Goal: Use online tool/utility: Utilize a website feature to perform a specific function

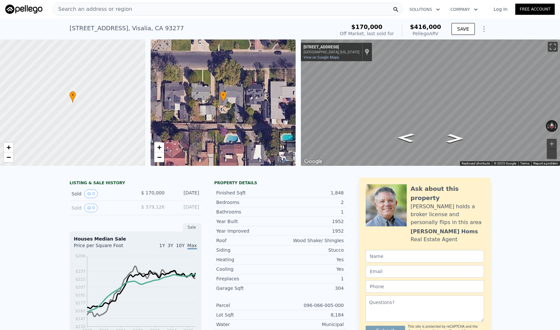
scroll to position [7, 0]
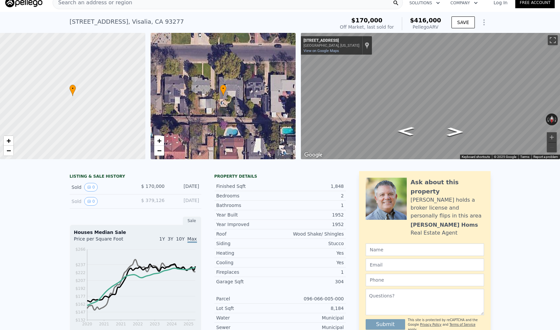
click at [86, 190] on button "0" at bounding box center [91, 187] width 14 height 9
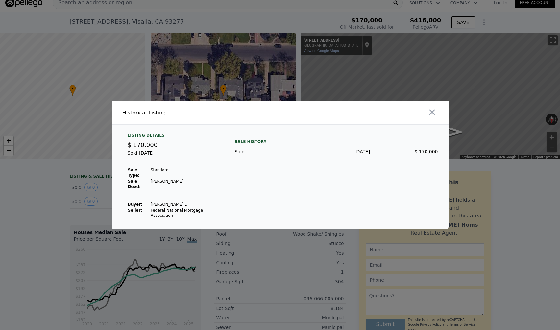
click at [438, 115] on div at bounding box center [366, 112] width 166 height 23
click at [432, 115] on icon "button" at bounding box center [432, 112] width 6 height 6
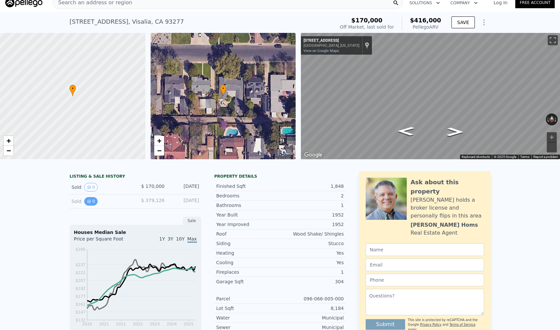
click at [96, 201] on button "0" at bounding box center [91, 201] width 14 height 9
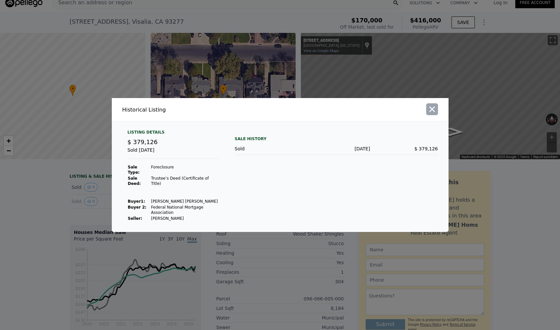
click at [433, 110] on icon "button" at bounding box center [432, 110] width 6 height 6
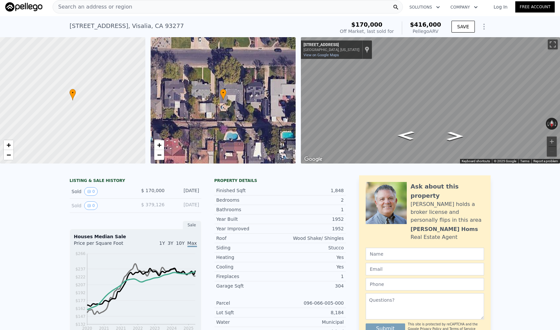
scroll to position [0, 0]
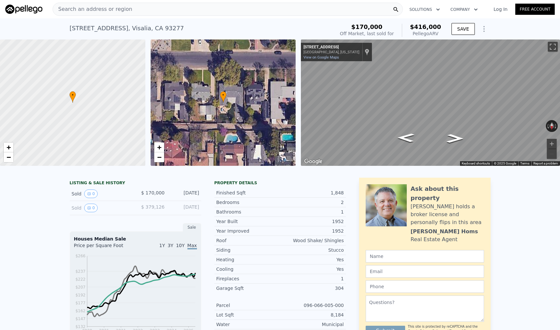
click at [150, 12] on div "Search an address or region" at bounding box center [228, 9] width 350 height 13
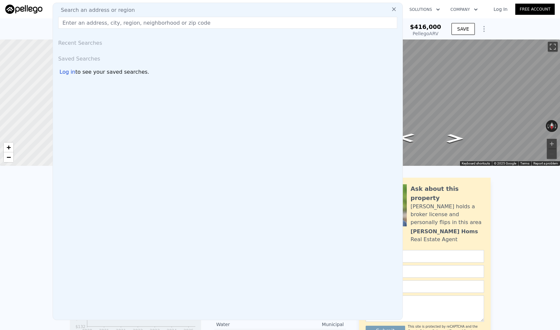
paste input "[STREET_ADDRESS]"
type input "[STREET_ADDRESS]"
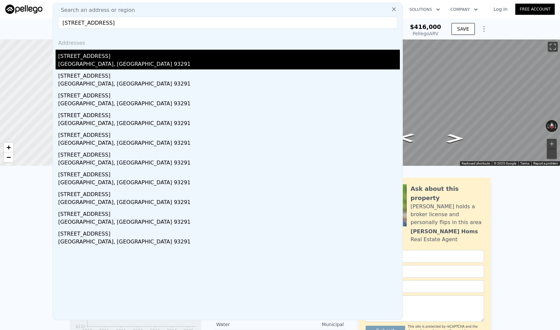
click at [98, 54] on div "[STREET_ADDRESS]" at bounding box center [229, 55] width 342 height 11
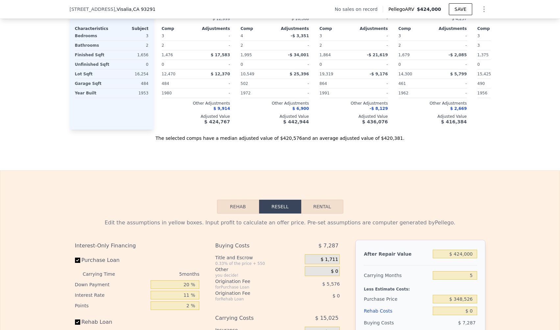
scroll to position [872, 0]
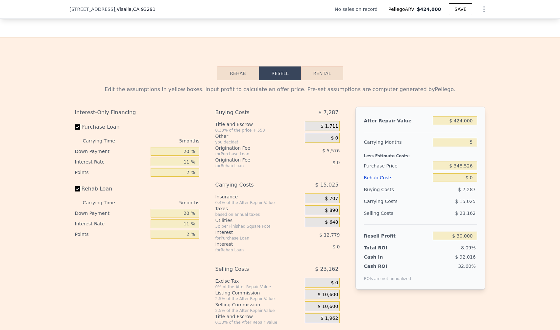
click at [252, 67] on button "Rehab" at bounding box center [238, 73] width 42 height 14
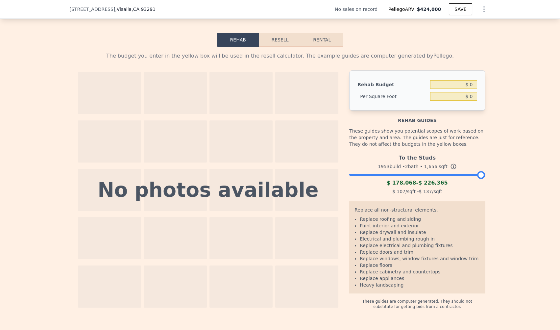
scroll to position [905, 0]
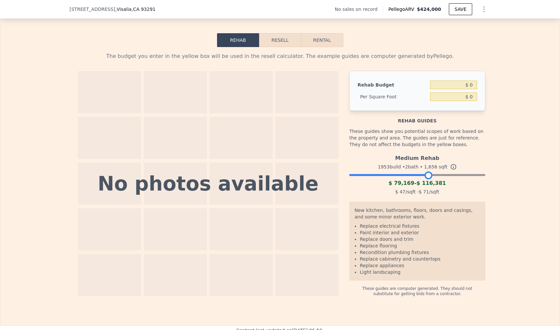
drag, startPoint x: 480, startPoint y: 173, endPoint x: 427, endPoint y: 184, distance: 54.3
click at [427, 184] on div "Medium Rehab 1953 build • 2 bath • 1,656 sqft $ 79,169 - $ 116,381 $ 47 /sqft -…" at bounding box center [417, 174] width 136 height 45
click at [427, 174] on div at bounding box center [427, 175] width 8 height 8
click at [451, 166] on icon at bounding box center [453, 166] width 7 height 7
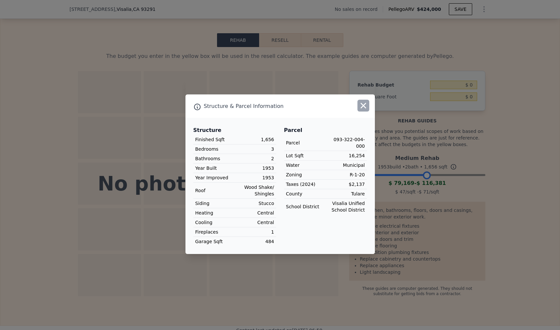
click at [367, 108] on icon "button" at bounding box center [363, 105] width 9 height 9
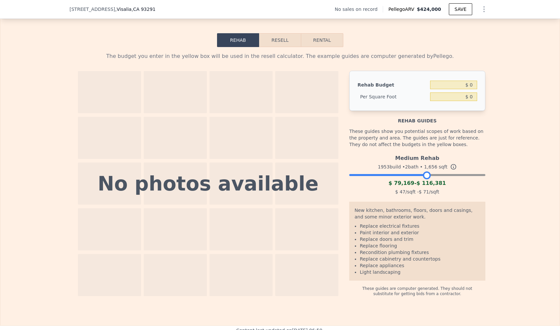
click at [280, 36] on button "Resell" at bounding box center [280, 40] width 42 height 14
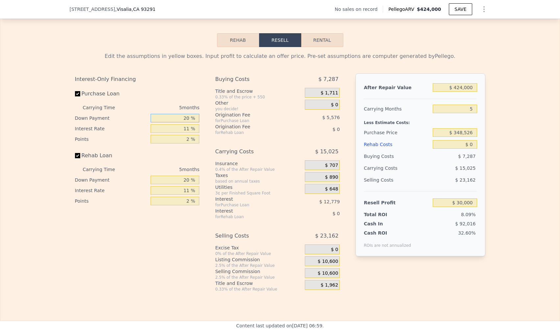
drag, startPoint x: 180, startPoint y: 117, endPoint x: 214, endPoint y: 117, distance: 33.9
click at [214, 117] on div "Interest-Only Financing Purchase Loan Carrying Time 5 months Down Payment 20 % …" at bounding box center [280, 182] width 410 height 218
type input "5 %"
type input "$ 26,559"
type input "50 %"
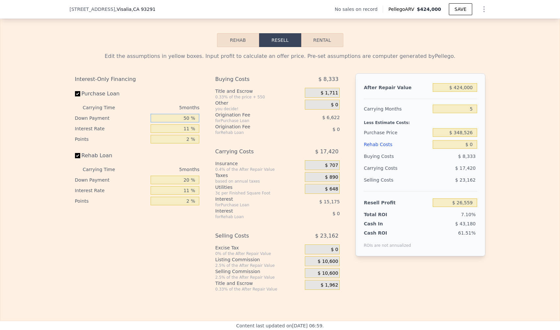
type input "$ 36,886"
type input "50 %"
drag, startPoint x: 184, startPoint y: 130, endPoint x: 203, endPoint y: 129, distance: 18.8
click at [203, 129] on div "Interest-Only Financing Purchase Loan Carrying Time 5 months Down Payment 50 % …" at bounding box center [140, 182] width 130 height 218
type input "6 %"
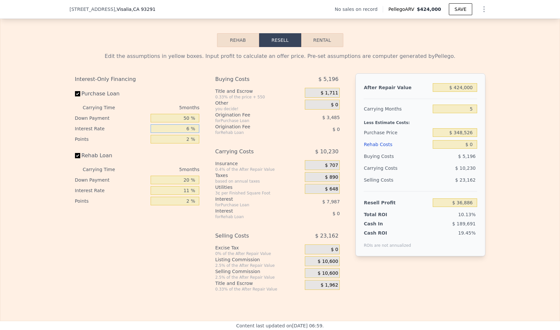
type input "$ 40,516"
type input "6.3 %"
type input "$ 40,296"
type input "6.3 %"
click at [135, 245] on div "Interest-Only Financing Purchase Loan Carrying Time 5 months Down Payment 50 % …" at bounding box center [140, 182] width 130 height 218
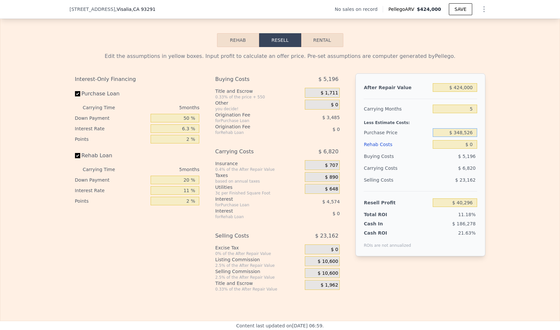
drag, startPoint x: 475, startPoint y: 133, endPoint x: 455, endPoint y: 130, distance: 20.5
click at [455, 130] on input "$ 348,526" at bounding box center [455, 132] width 44 height 9
type input "$ 520,000"
click at [520, 147] on div "Edit the assumptions in yellow boxes. Input profit to calculate an offer price.…" at bounding box center [279, 169] width 559 height 245
type input "-$ 135,714"
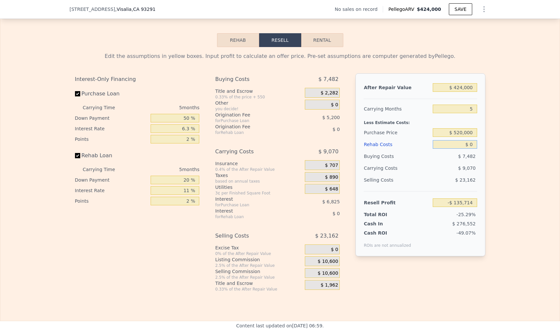
drag, startPoint x: 463, startPoint y: 145, endPoint x: 480, endPoint y: 146, distance: 16.1
click at [480, 146] on div "After Repair Value $ 424,000 Carrying Months 5 Less Estimate Costs: Purchase Pr…" at bounding box center [420, 164] width 130 height 183
type input "$ 1"
type input "-$ 135,715"
type input "$ 13"
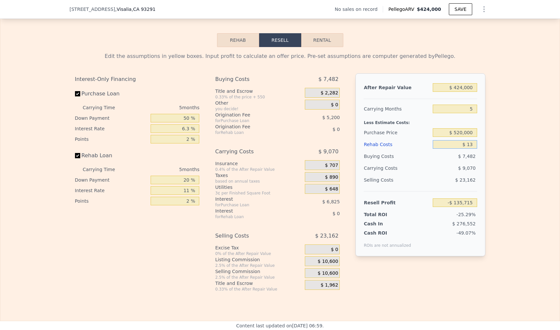
type input "-$ 135,727"
type input "$ 130"
type input "-$ 135,851"
type input "$ 1,300"
type input "-$ 137,085"
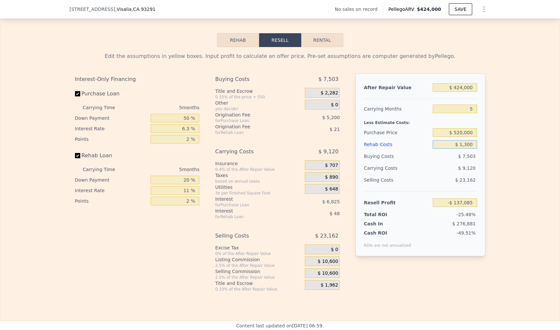
type input "$ 13,000"
type input "-$ 149,397"
type input "$ 130,000"
type input "-$ 272,559"
type input "$ 130,000"
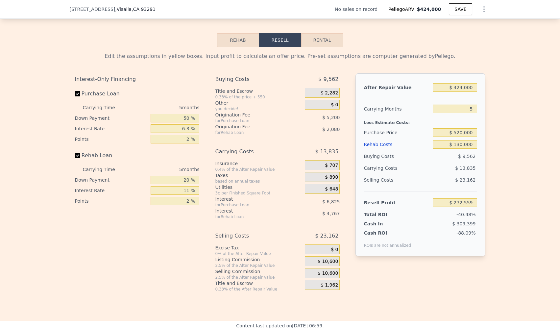
click at [537, 163] on div "Edit the assumptions in yellow boxes. Input profit to calculate an offer price.…" at bounding box center [279, 169] width 559 height 245
click at [497, 137] on div "Edit the assumptions in yellow boxes. Input profit to calculate an offer price.…" at bounding box center [279, 169] width 559 height 245
click at [456, 85] on input "$ 424,000" at bounding box center [455, 87] width 44 height 9
click at [506, 104] on div "Edit the assumptions in yellow boxes. Input profit to calculate an offer price.…" at bounding box center [279, 169] width 559 height 245
drag, startPoint x: 438, startPoint y: 86, endPoint x: 487, endPoint y: 97, distance: 50.6
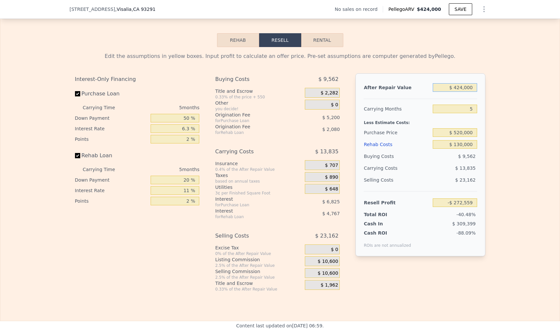
click at [487, 97] on div "Edit the assumptions in yellow boxes. Input profit to calculate an offer price.…" at bounding box center [280, 169] width 421 height 245
type input "$ 6"
type input "-$ 673,234"
type input "$ 65"
type input "-$ 673,179"
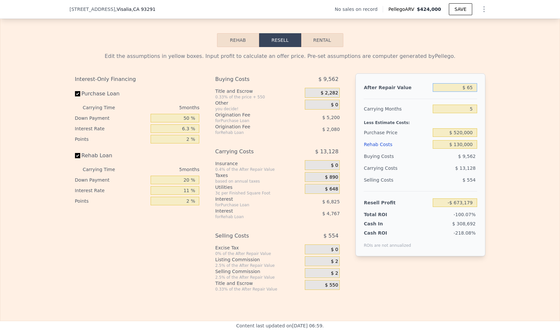
type input "$ 650"
type input "-$ 672,625"
type input "$ 6,500"
type input "-$ 667,099"
type input "$ 65,000"
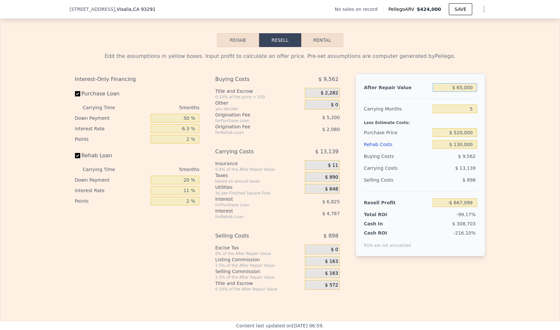
type input "-$ 611,814"
type input "$ 650,000"
type input "-$ 58,988"
click at [513, 122] on div "Edit the assumptions in yellow boxes. Input profit to calculate an offer price.…" at bounding box center [279, 169] width 559 height 245
drag, startPoint x: 476, startPoint y: 88, endPoint x: 451, endPoint y: 84, distance: 25.0
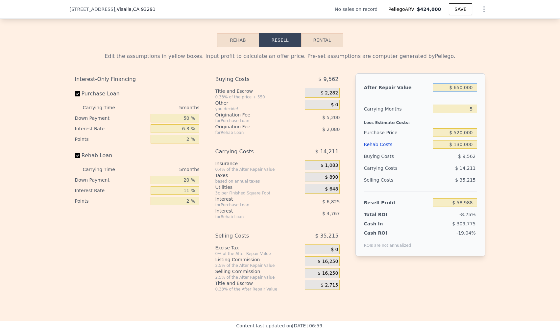
click at [451, 84] on input "$ 650,000" at bounding box center [455, 87] width 44 height 9
type input "$ 7"
type input "-$ 673,233"
type input "$ 70"
type input "-$ 673,174"
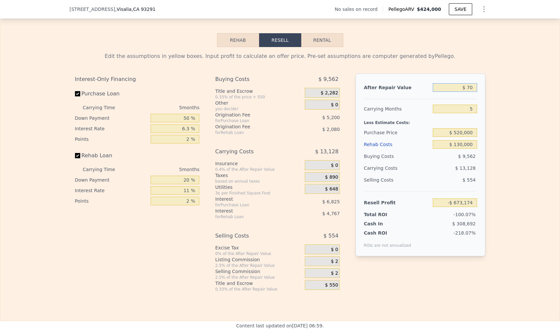
type input "$ 700"
type input "-$ 672,579"
type input "$ 7,000"
type input "-$ 666,625"
type input "$ 70,000"
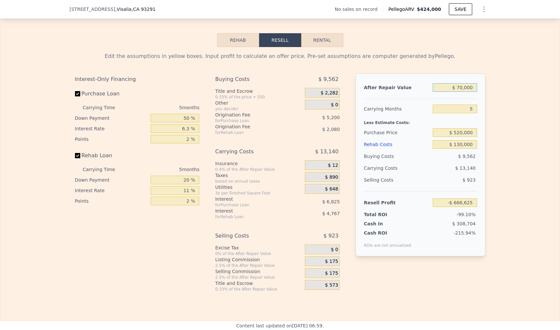
type input "-$ 607,090"
type input "$ 700,000"
type input "-$ 11,738"
type input "$ 700,000"
click at [498, 149] on div "Edit the assumptions in yellow boxes. Input profit to calculate an offer price.…" at bounding box center [279, 169] width 559 height 245
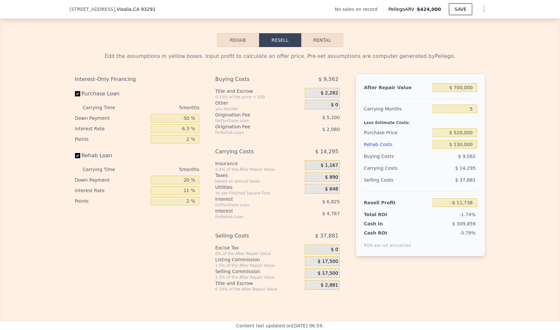
click at [79, 157] on input "Rehab Loan" at bounding box center [77, 155] width 5 height 5
checkbox input "false"
type input "-$ 4,893"
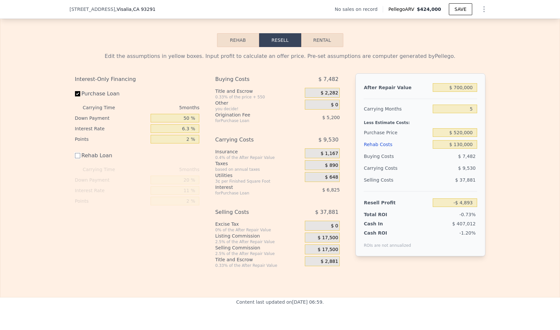
click at [78, 155] on input "Rehab Loan" at bounding box center [77, 155] width 5 height 5
checkbox input "true"
type input "-$ 11,738"
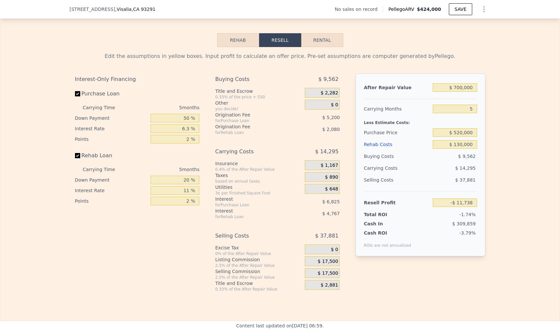
click at [78, 155] on input "Rehab Loan" at bounding box center [77, 155] width 5 height 5
checkbox input "false"
type input "-$ 4,893"
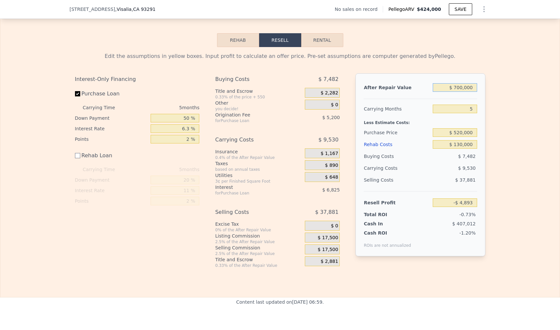
click at [460, 86] on input "$ 700,000" at bounding box center [455, 87] width 44 height 9
type input "$ 750,000"
type input "$ 42,357"
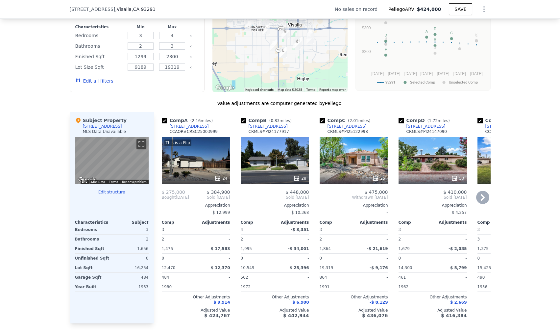
scroll to position [348, 0]
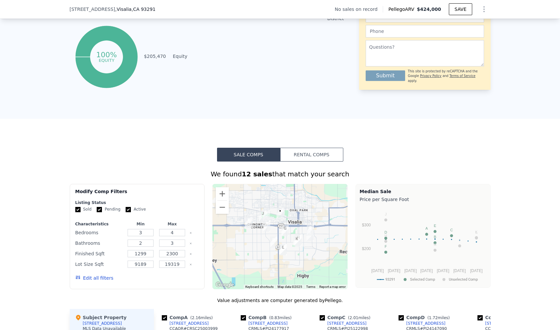
type input "$ 750,000"
click at [268, 215] on img "3138 W Mill Creek Dr" at bounding box center [266, 215] width 7 height 11
click at [267, 214] on img "3138 W Mill Creek Dr" at bounding box center [266, 215] width 7 height 11
click at [222, 193] on button "Zoom in" at bounding box center [222, 193] width 13 height 13
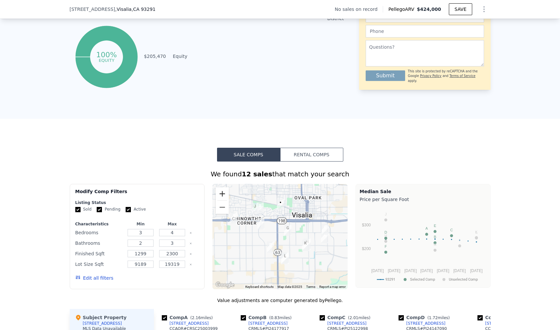
click at [222, 193] on button "Zoom in" at bounding box center [222, 193] width 13 height 13
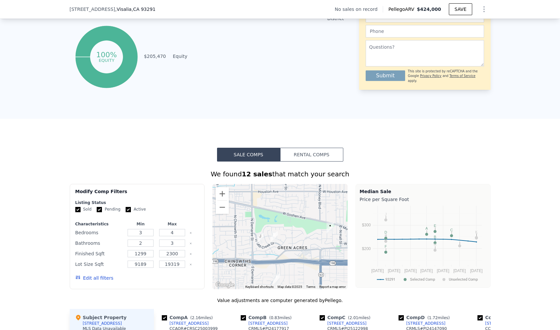
drag, startPoint x: 250, startPoint y: 199, endPoint x: 303, endPoint y: 276, distance: 92.7
click at [303, 276] on div at bounding box center [279, 236] width 135 height 105
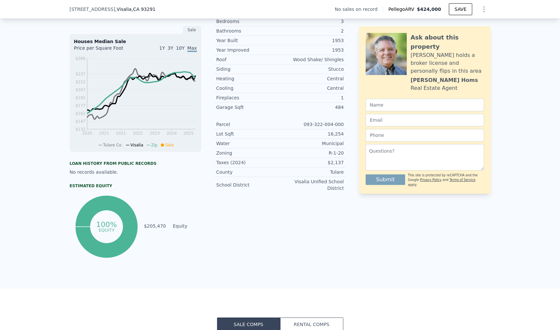
scroll to position [85, 0]
